Goal: Check status: Check status

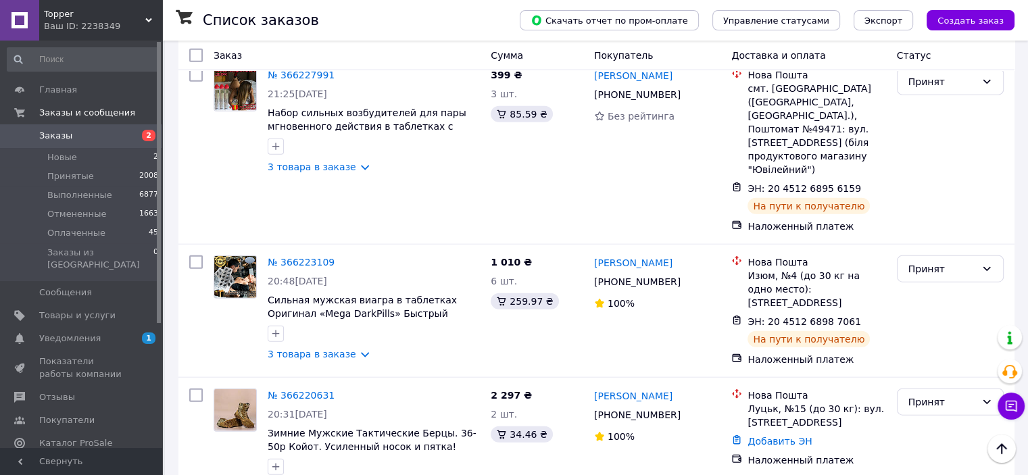
scroll to position [3243, 0]
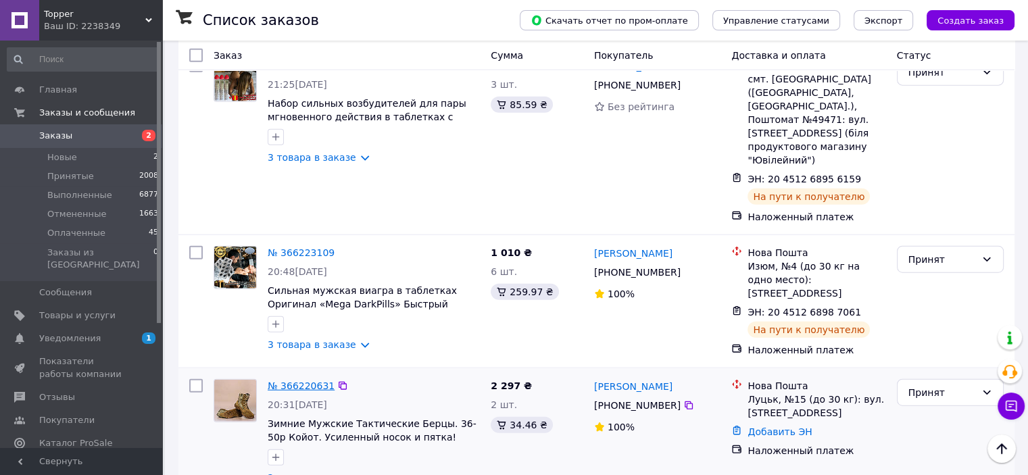
click at [315, 380] on link "№ 366220631" at bounding box center [301, 385] width 67 height 11
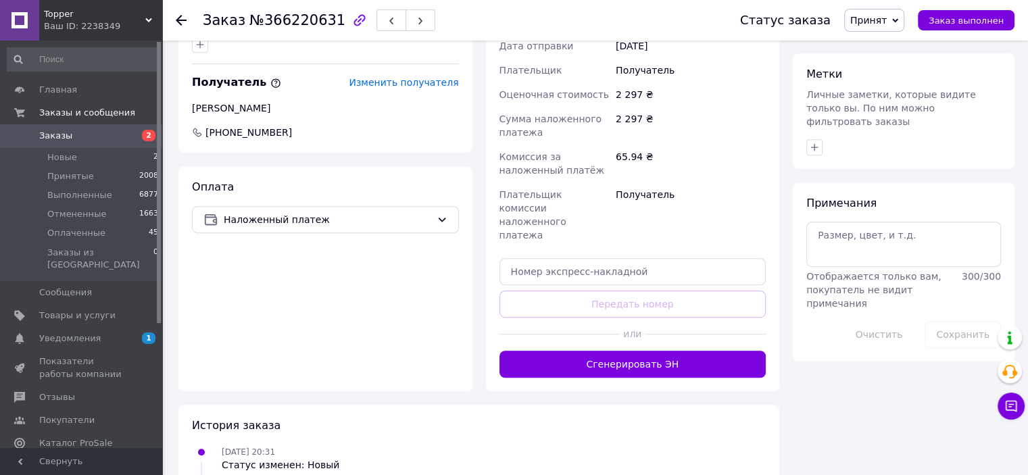
scroll to position [405, 0]
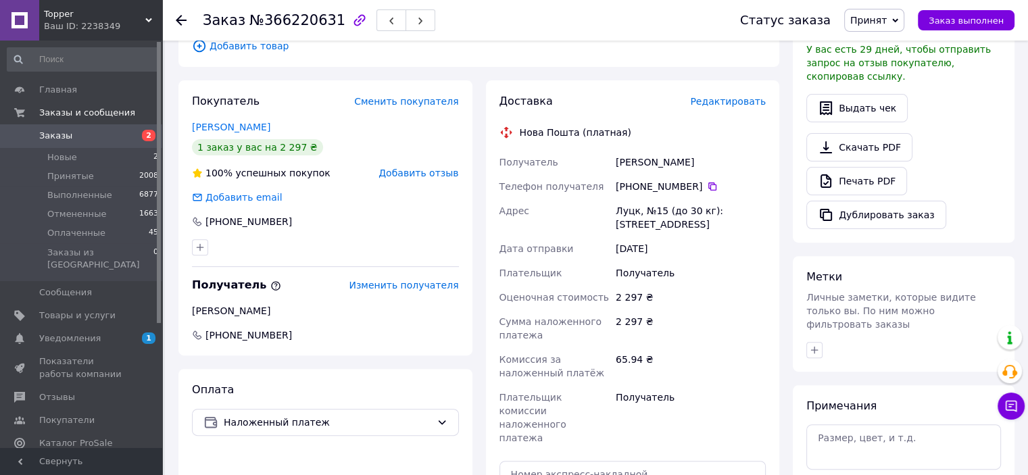
click at [72, 132] on span "Заказы" at bounding box center [82, 136] width 86 height 12
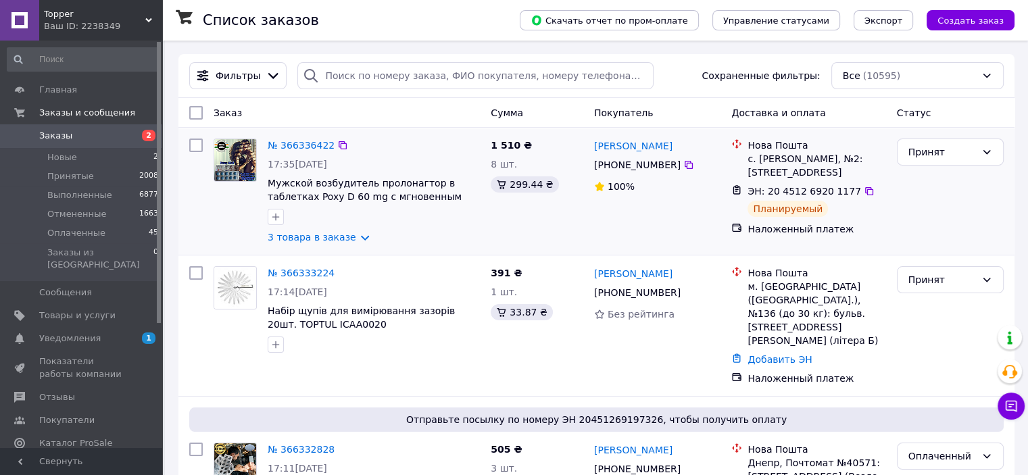
click at [900, 235] on div "Принят" at bounding box center [950, 191] width 118 height 116
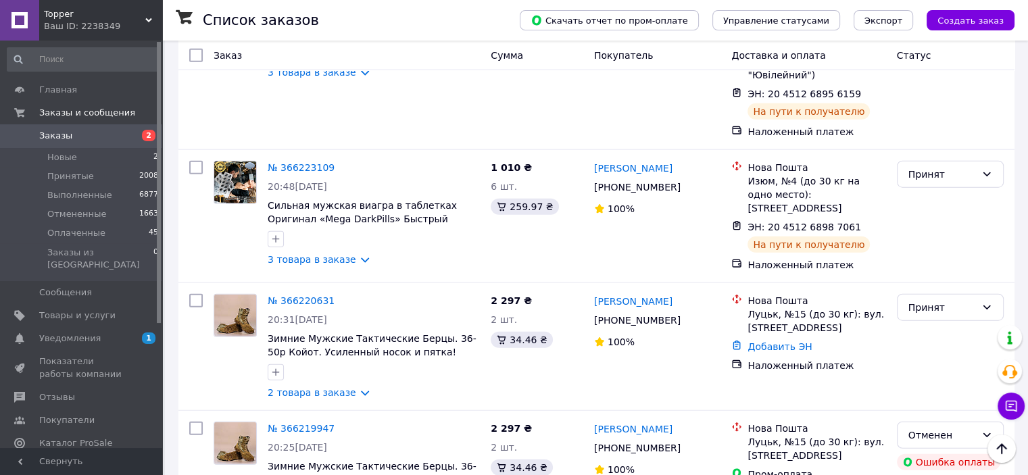
scroll to position [3310, 0]
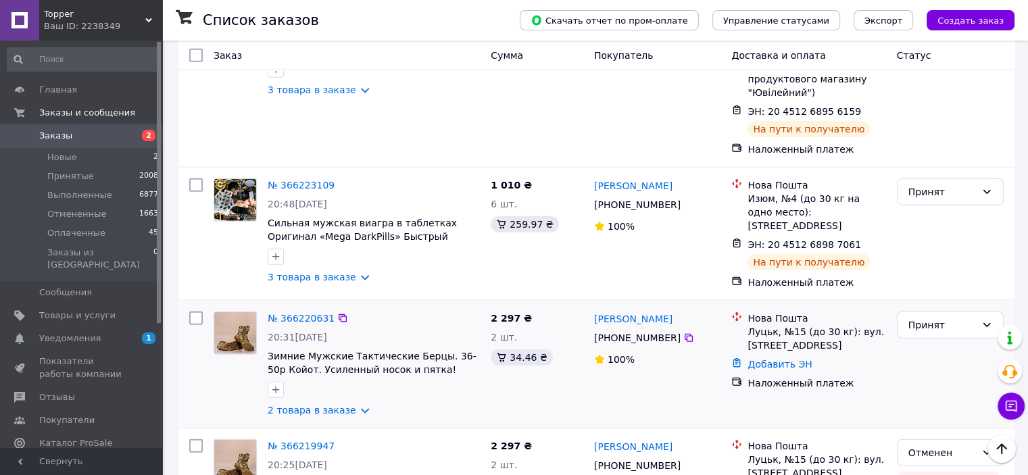
click at [934, 306] on div "Принят" at bounding box center [950, 364] width 118 height 116
click at [308, 313] on link "№ 366220631" at bounding box center [301, 318] width 67 height 11
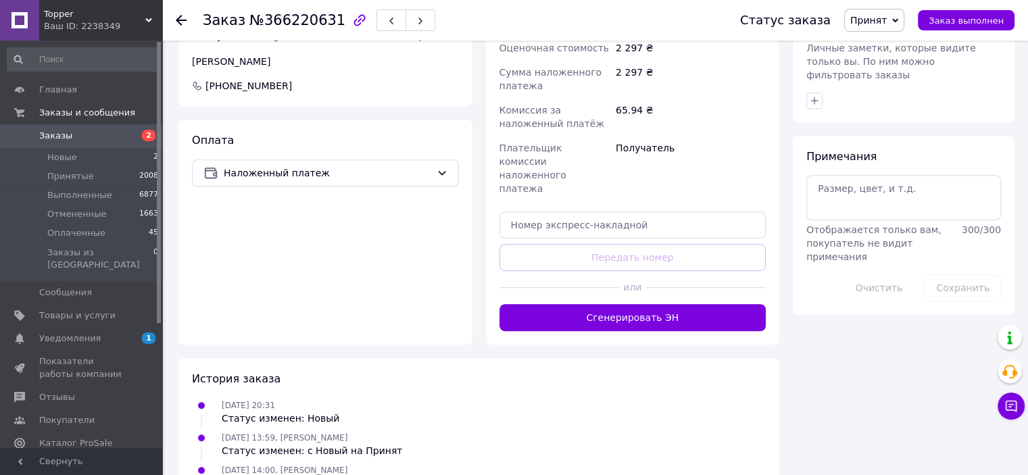
scroll to position [657, 0]
